Goal: Information Seeking & Learning: Learn about a topic

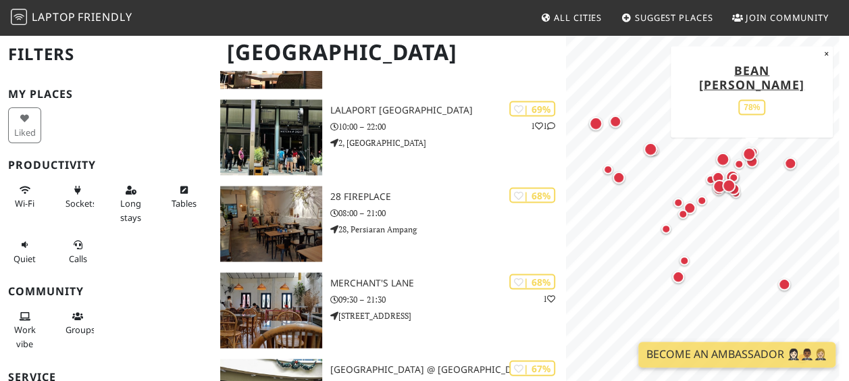
scroll to position [1219, 0]
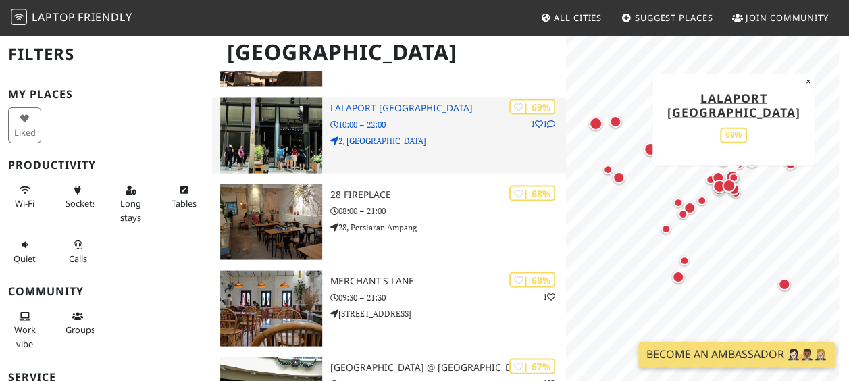
click at [430, 116] on div "| 69% 1 1 LaLaport Bukit Bintang City Centre 10:00 – 22:00 2, Jln Hang Tuah" at bounding box center [448, 135] width 236 height 76
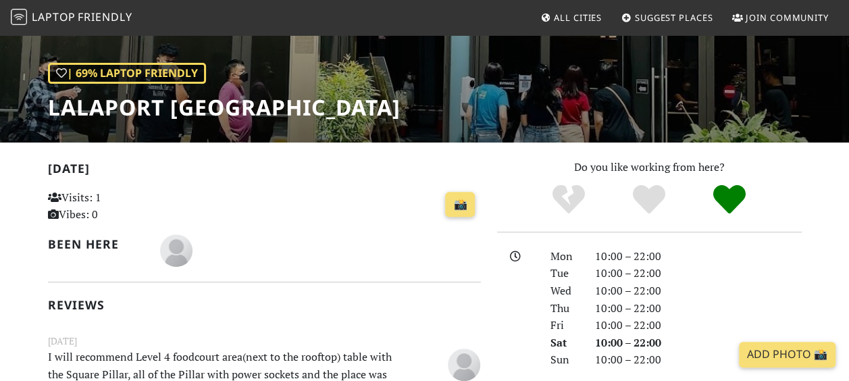
scroll to position [154, 0]
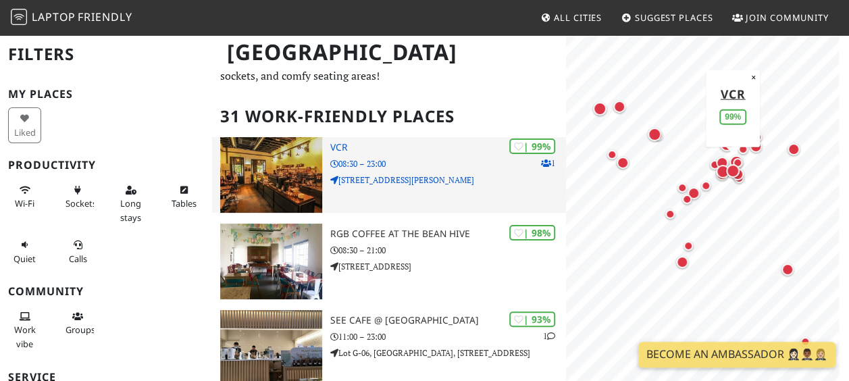
scroll to position [68, 0]
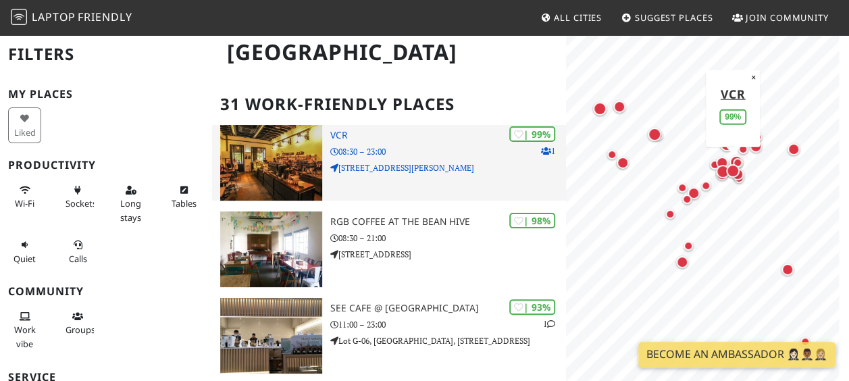
click at [384, 155] on p "08:30 – 23:00" at bounding box center [448, 151] width 236 height 13
click at [341, 132] on h3 "VCR" at bounding box center [448, 135] width 236 height 11
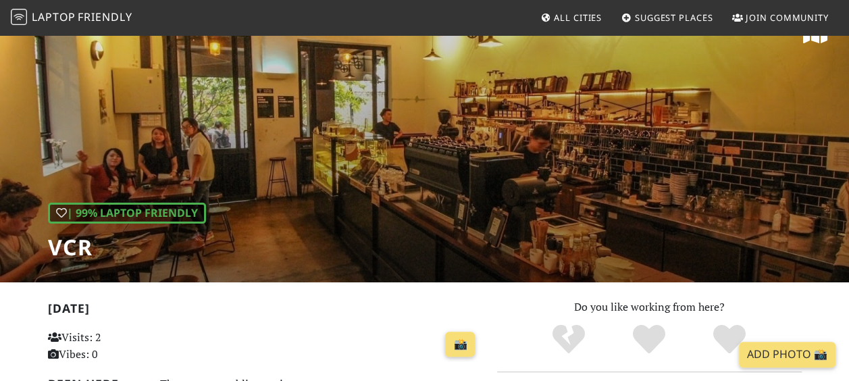
scroll to position [25, 0]
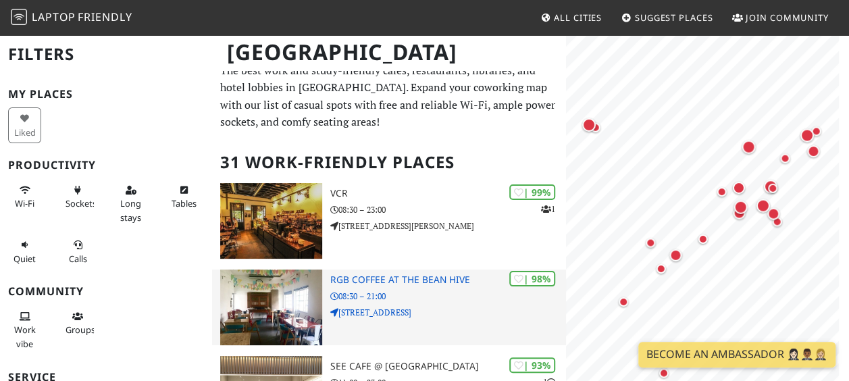
scroll to position [145, 0]
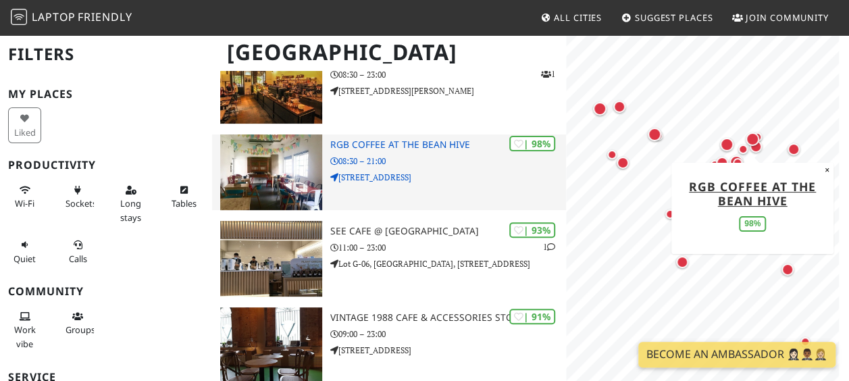
click at [365, 142] on h3 "RGB Coffee at the Bean Hive" at bounding box center [448, 144] width 236 height 11
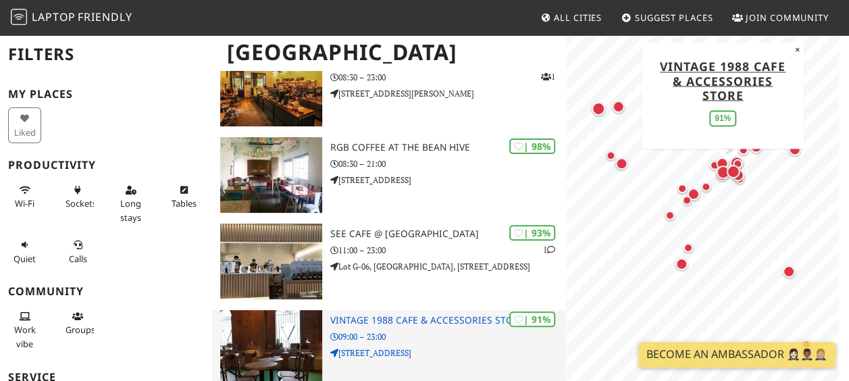
scroll to position [143, 0]
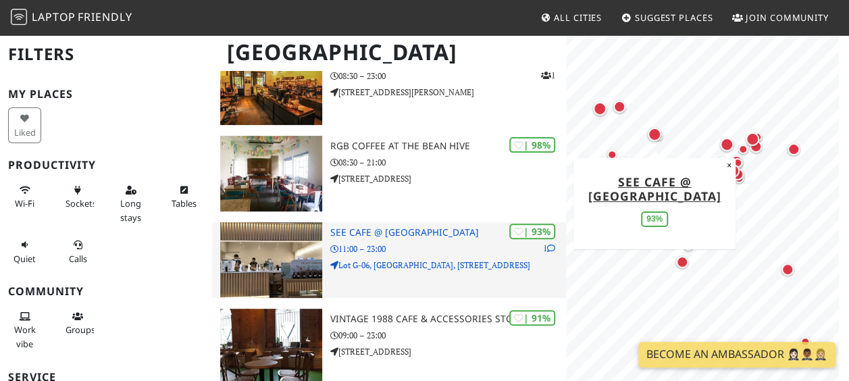
click at [445, 243] on p "11:00 – 23:00" at bounding box center [448, 249] width 236 height 13
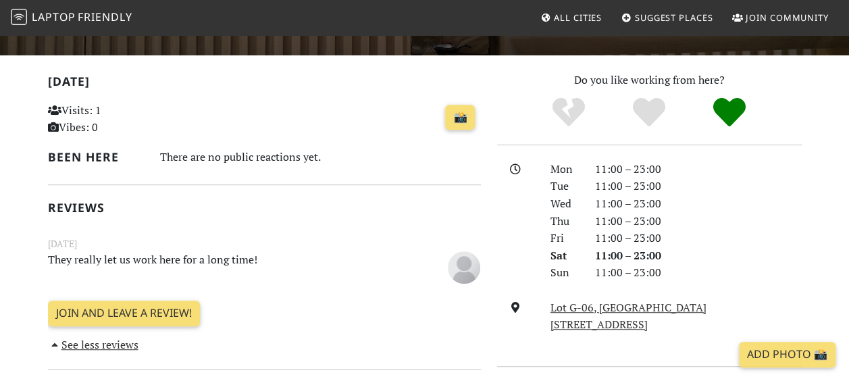
scroll to position [270, 0]
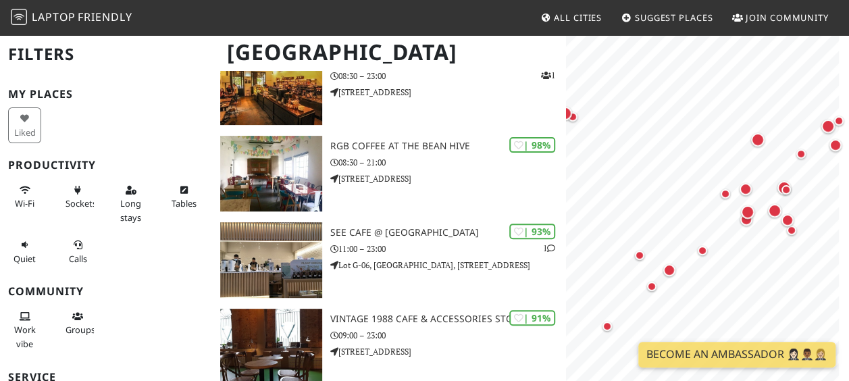
scroll to position [143, 0]
